Goal: Navigation & Orientation: Find specific page/section

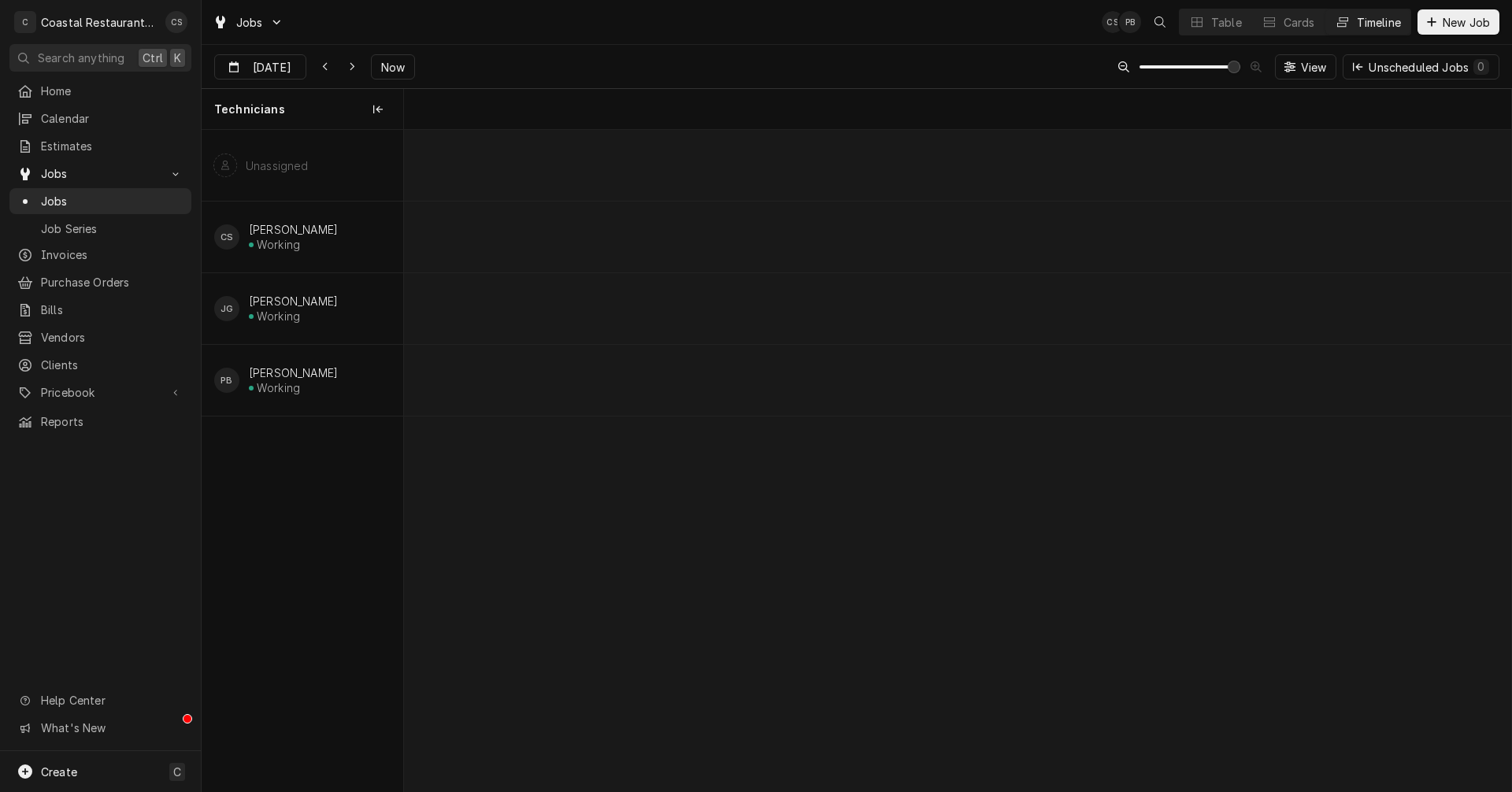
scroll to position [0, 21955]
click at [349, 62] on icon "Dynamic Content Wrapper" at bounding box center [352, 67] width 7 height 11
type input "Aug 15"
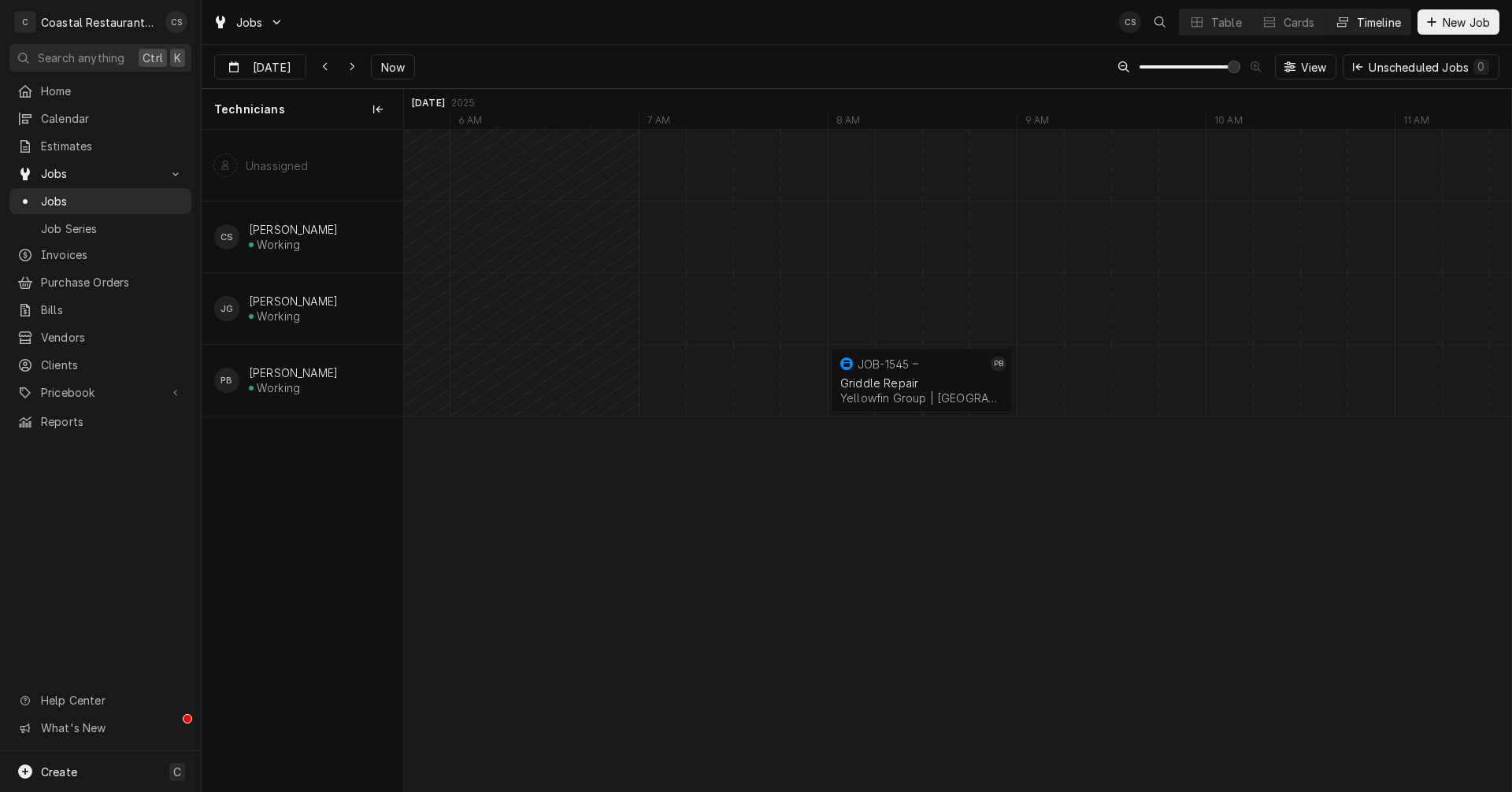
scroll to position [0, 0]
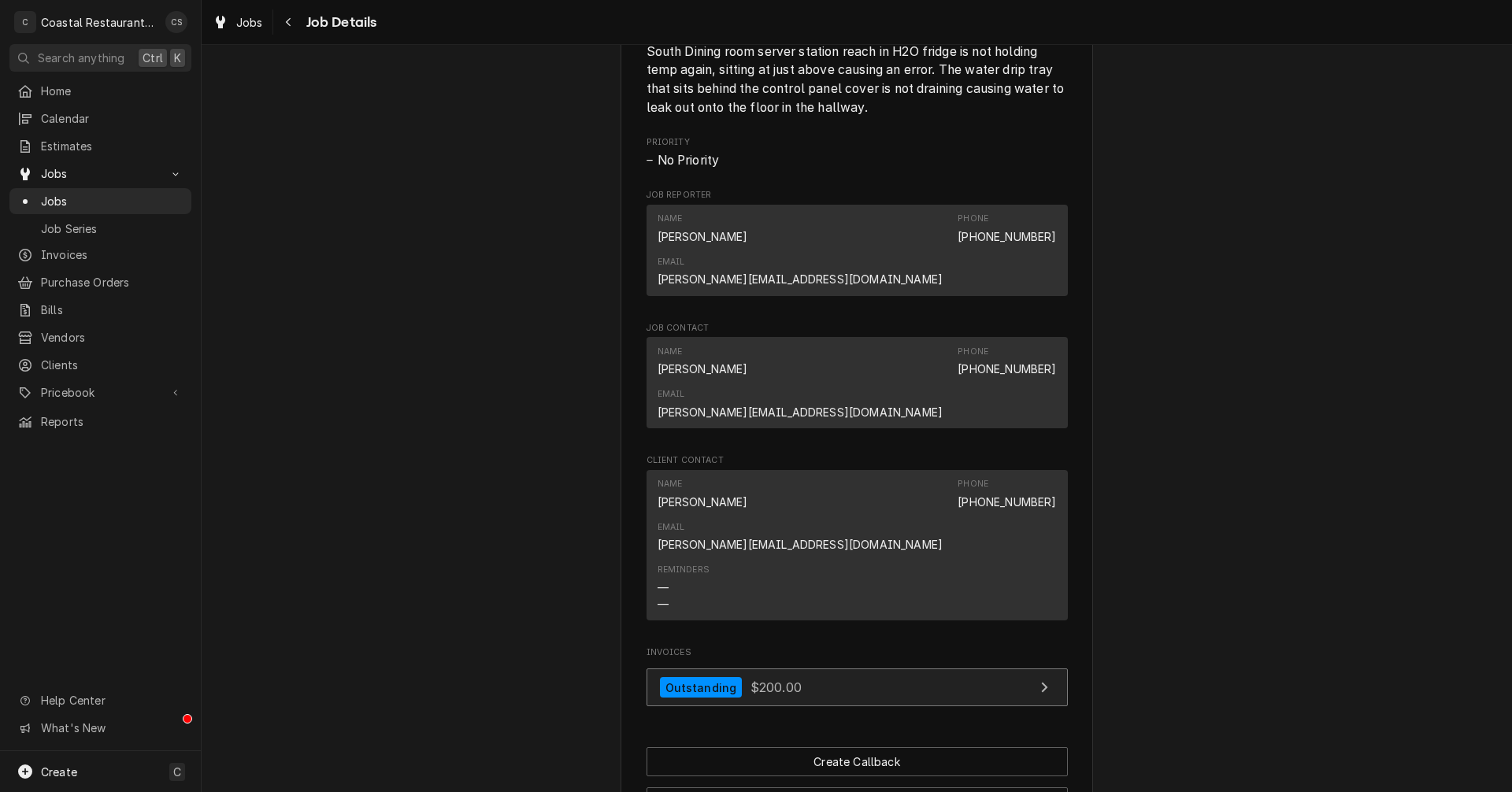
scroll to position [695, 0]
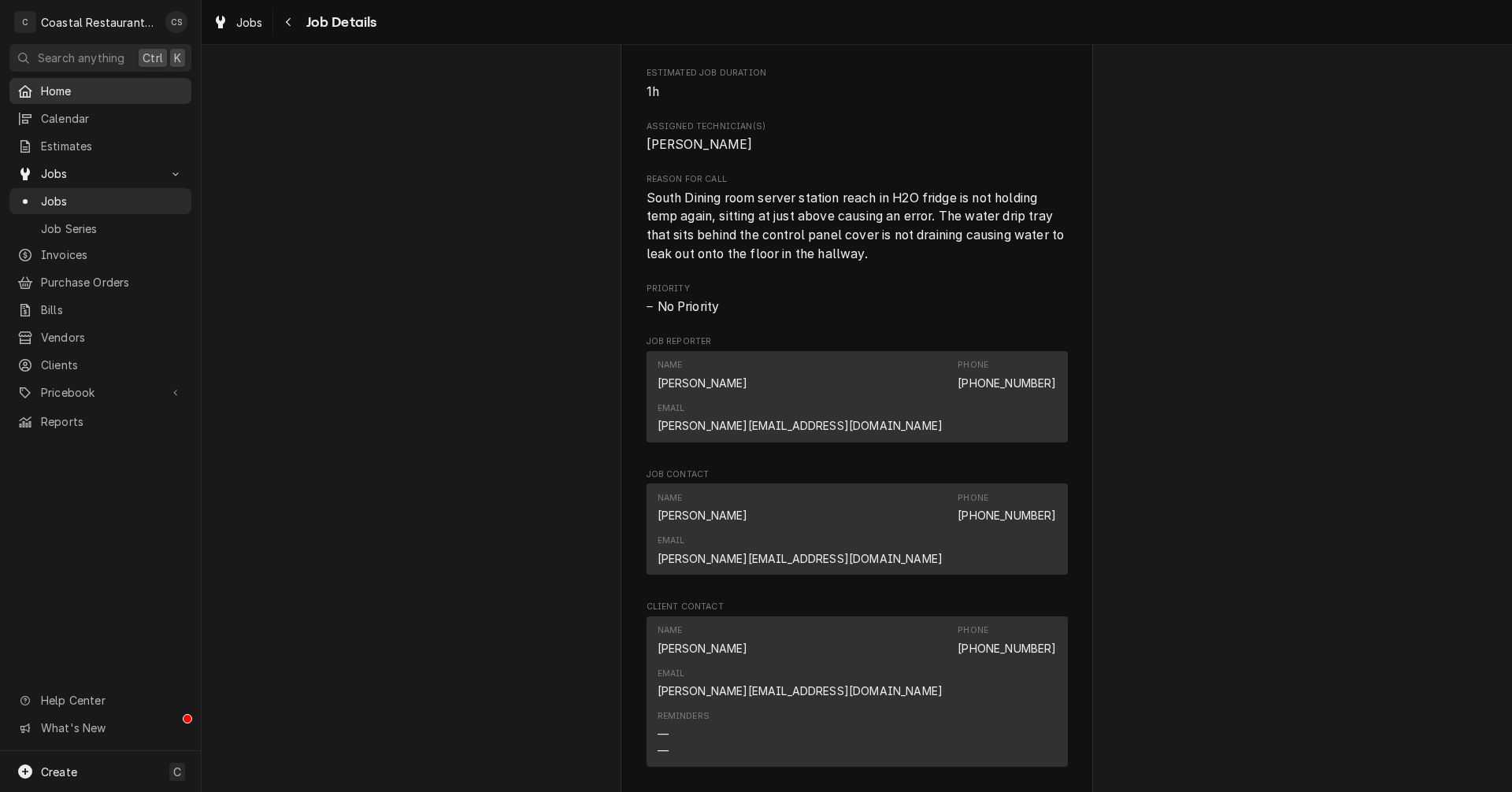
click at [76, 94] on span "Home" at bounding box center [112, 91] width 142 height 17
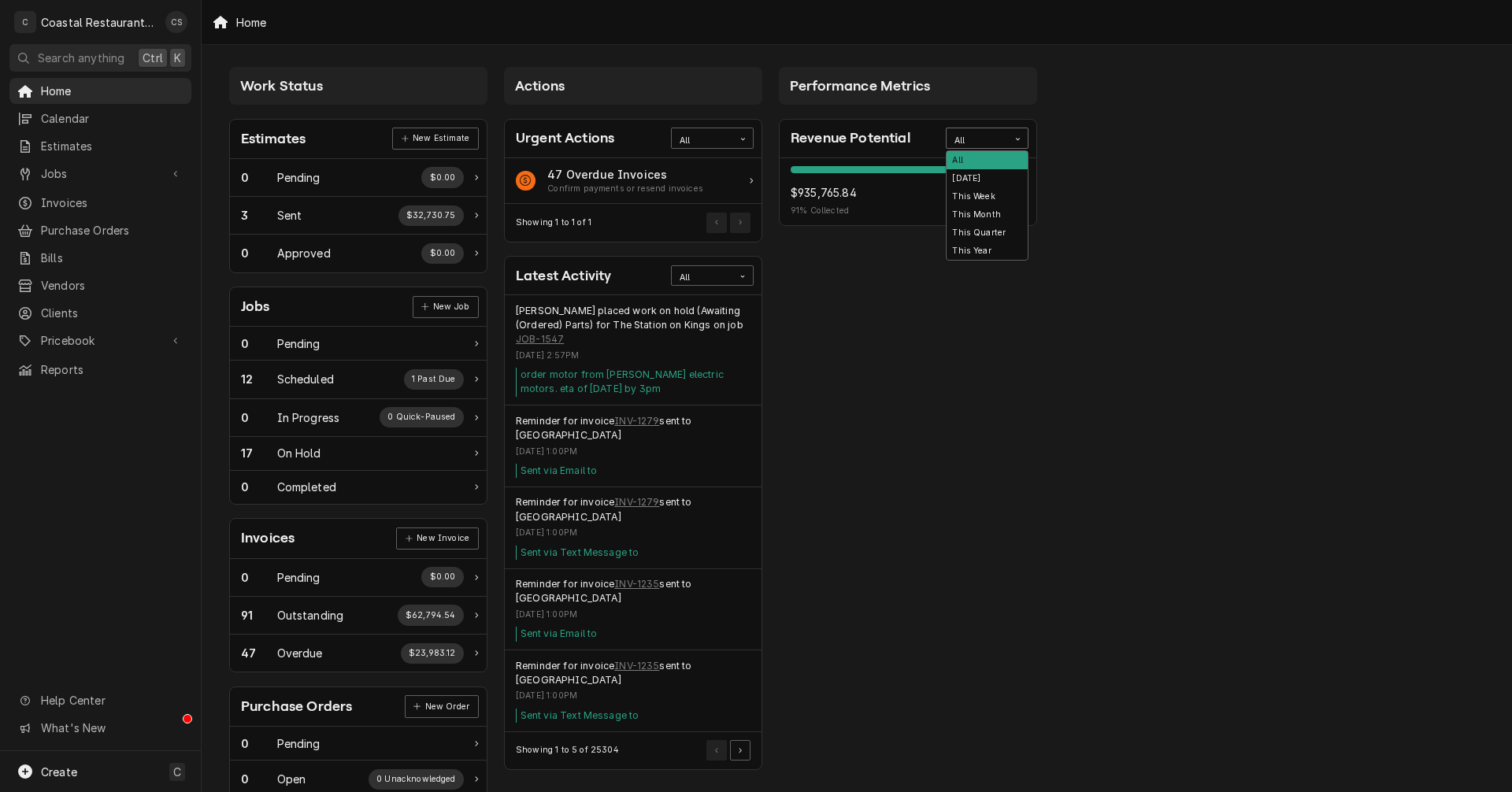
click at [973, 141] on div "All" at bounding box center [978, 141] width 46 height 13
click at [976, 249] on div "This Year" at bounding box center [987, 250] width 81 height 18
click at [71, 165] on span "Jobs" at bounding box center [100, 174] width 119 height 17
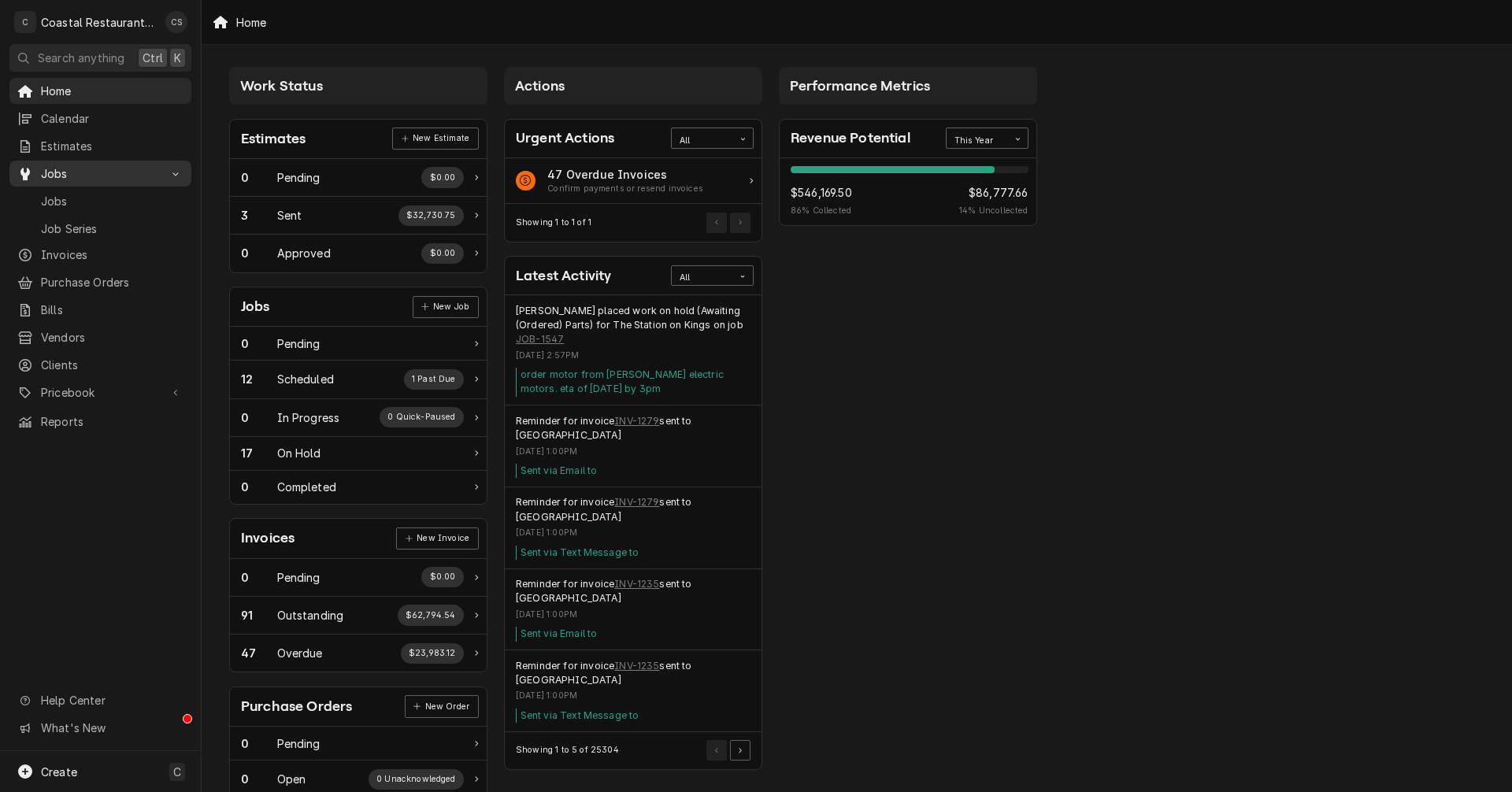
click at [71, 165] on span "Jobs" at bounding box center [100, 174] width 119 height 17
